Goal: Check status: Check status

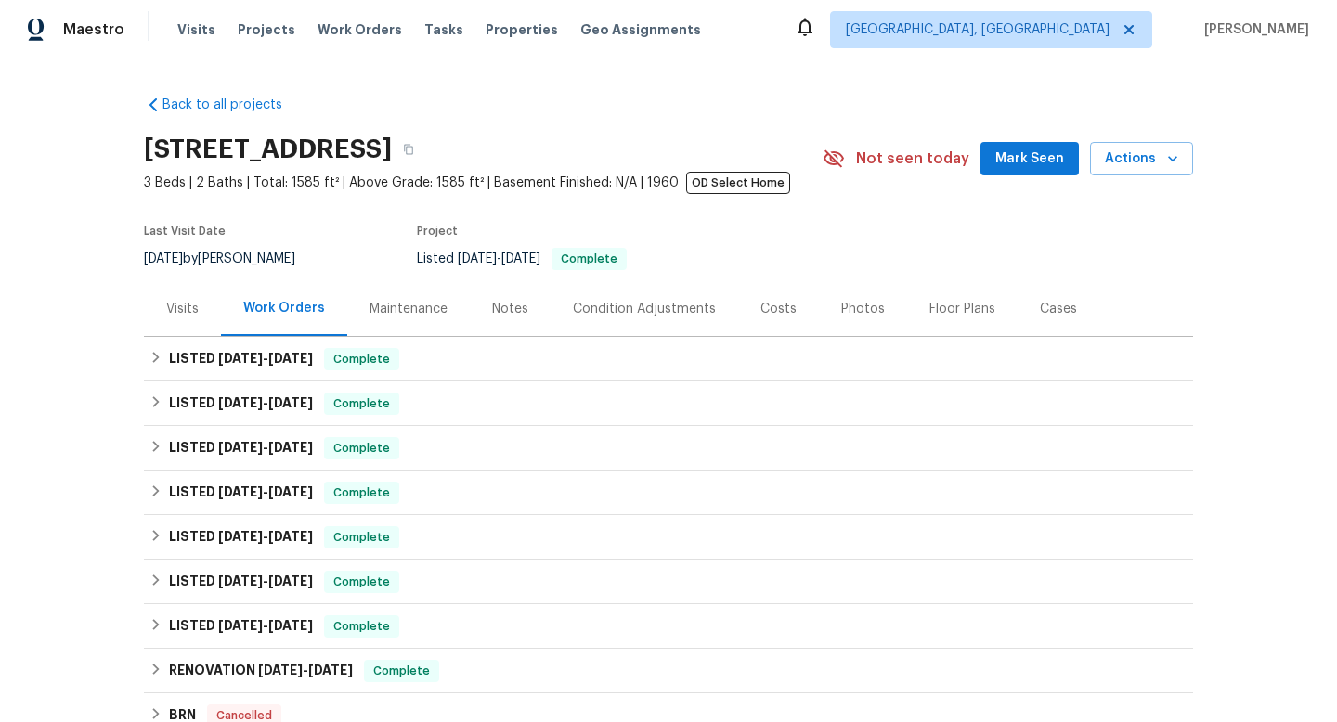
click at [189, 322] on div "Visits" at bounding box center [182, 308] width 77 height 55
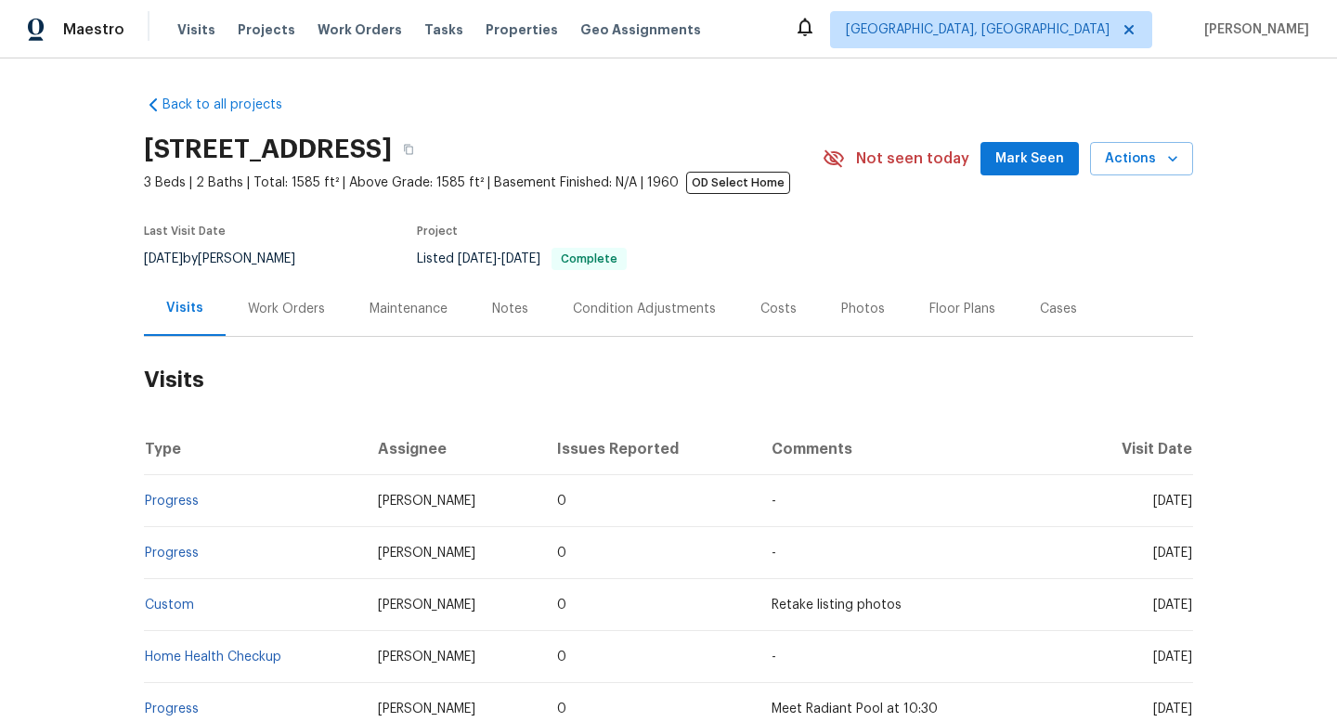
click at [276, 327] on div "Work Orders" at bounding box center [287, 308] width 122 height 55
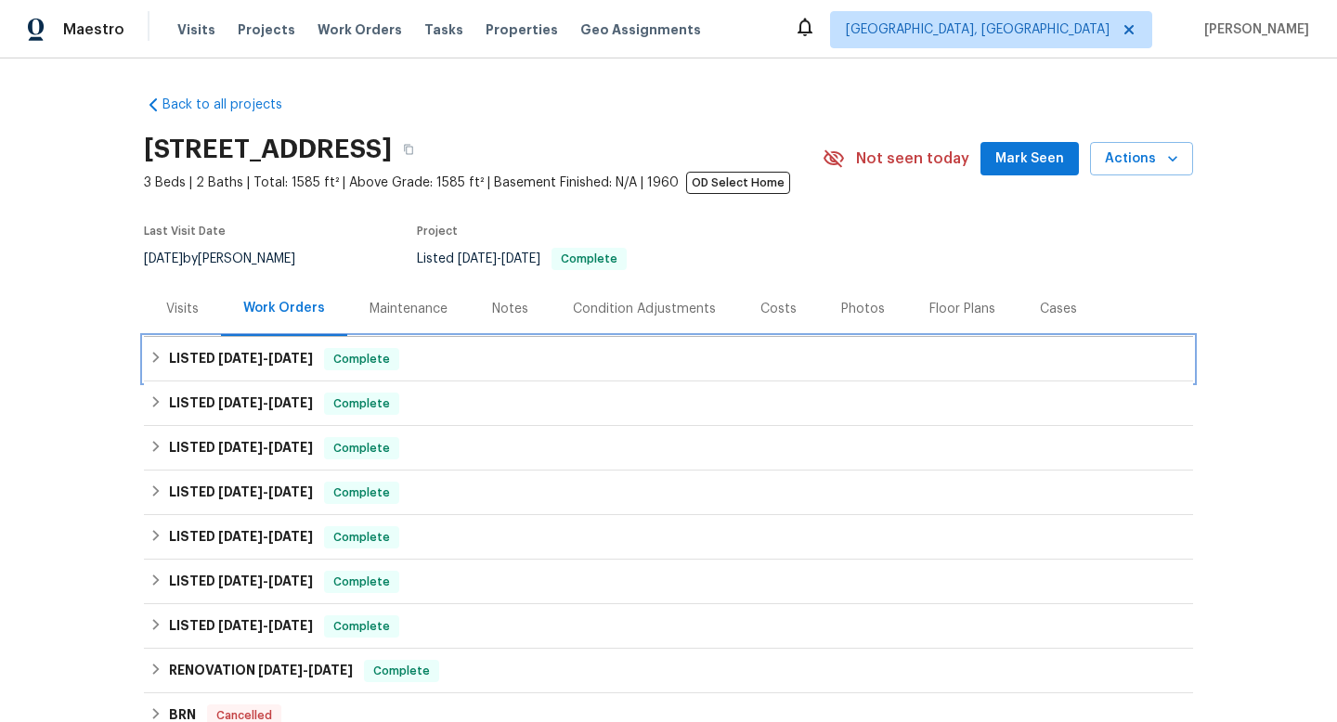
click at [150, 357] on icon at bounding box center [156, 357] width 13 height 13
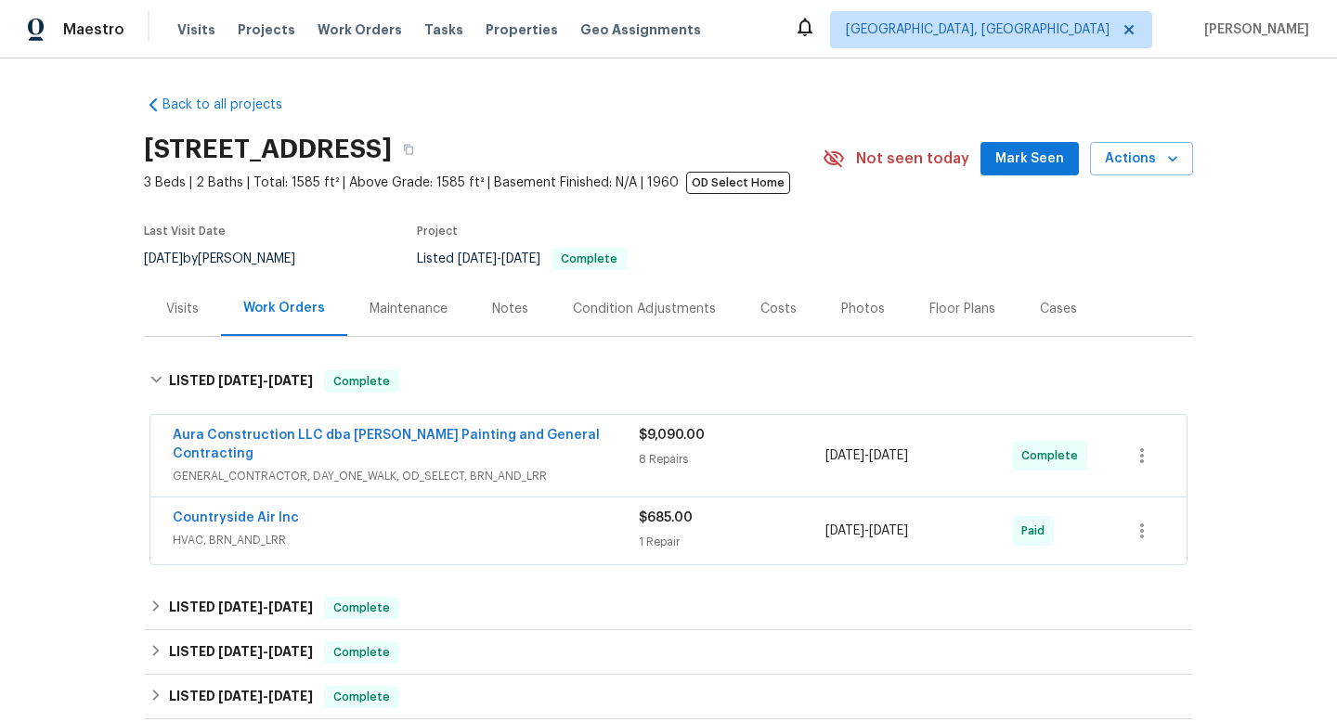
click at [345, 467] on span "GENERAL_CONTRACTOR, DAY_ONE_WALK, OD_SELECT, BRN_AND_LRR" at bounding box center [406, 476] width 466 height 19
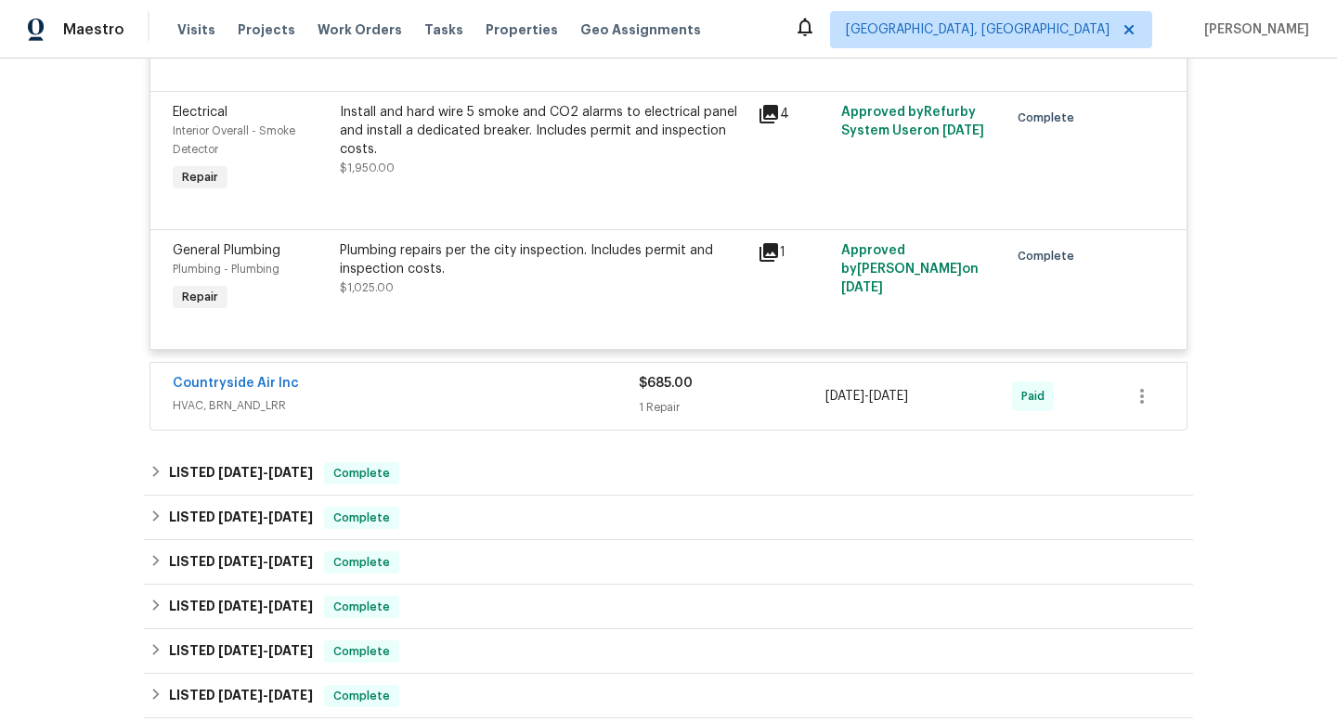
scroll to position [1528, 0]
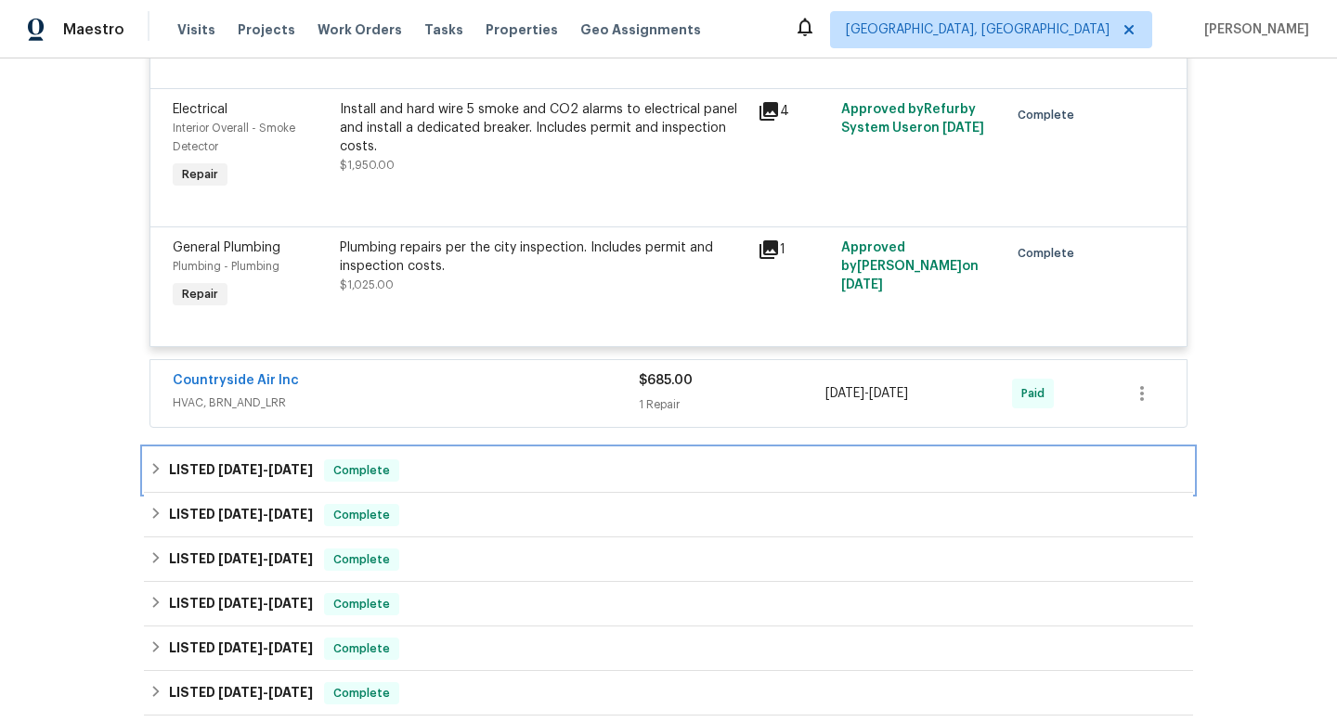
click at [150, 462] on icon at bounding box center [156, 468] width 13 height 13
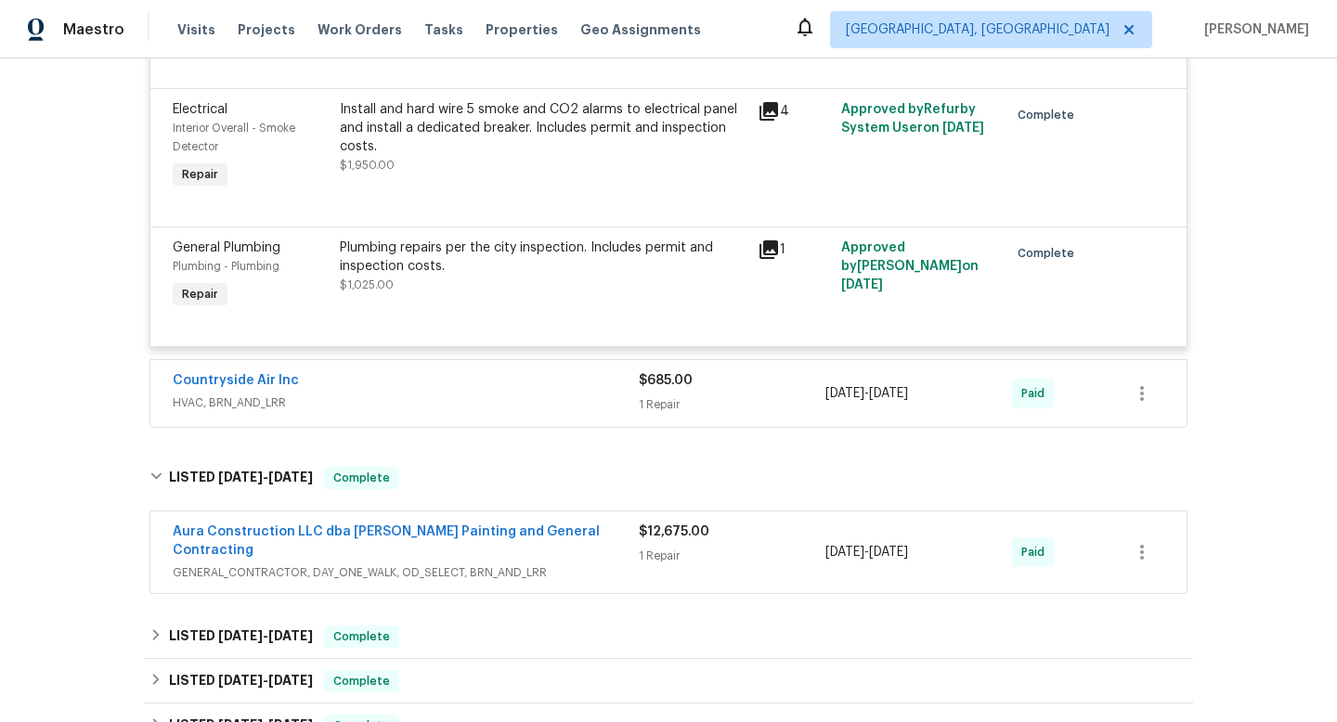
click at [580, 564] on span "GENERAL_CONTRACTOR, DAY_ONE_WALK, OD_SELECT, BRN_AND_LRR" at bounding box center [406, 573] width 466 height 19
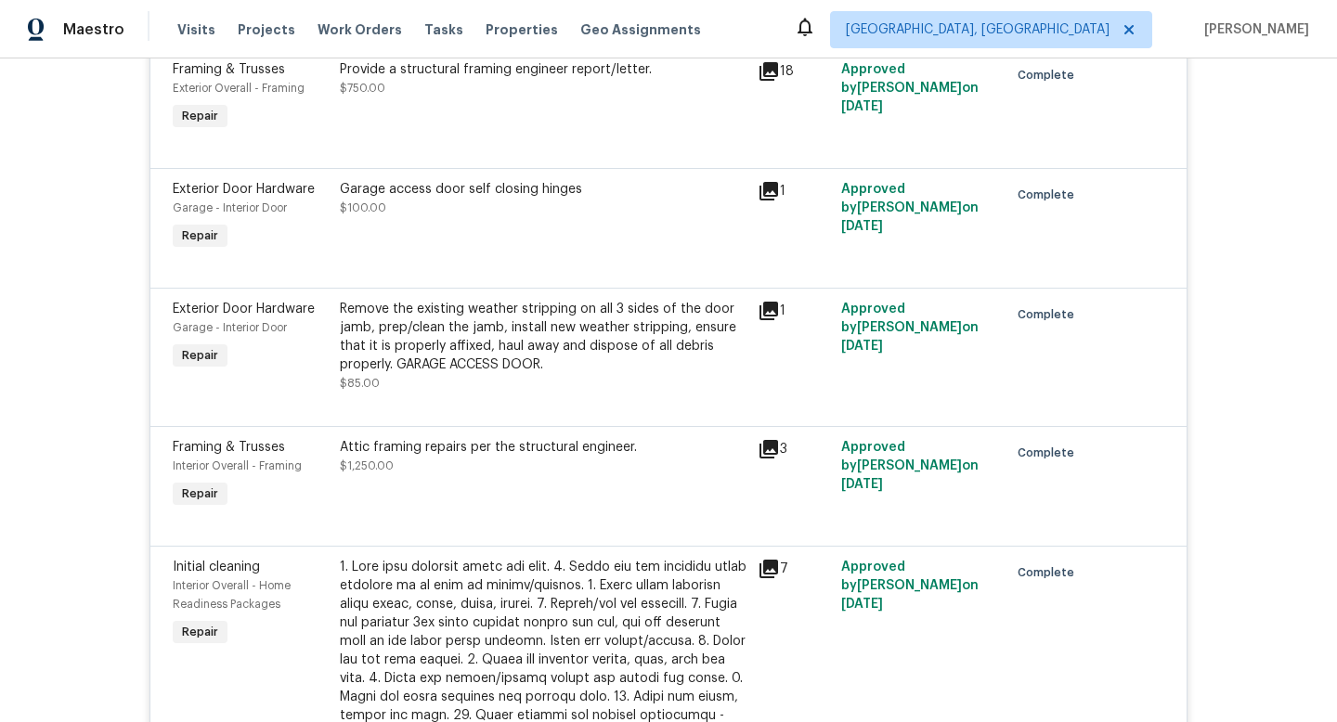
scroll to position [0, 0]
